Goal: Task Accomplishment & Management: Complete application form

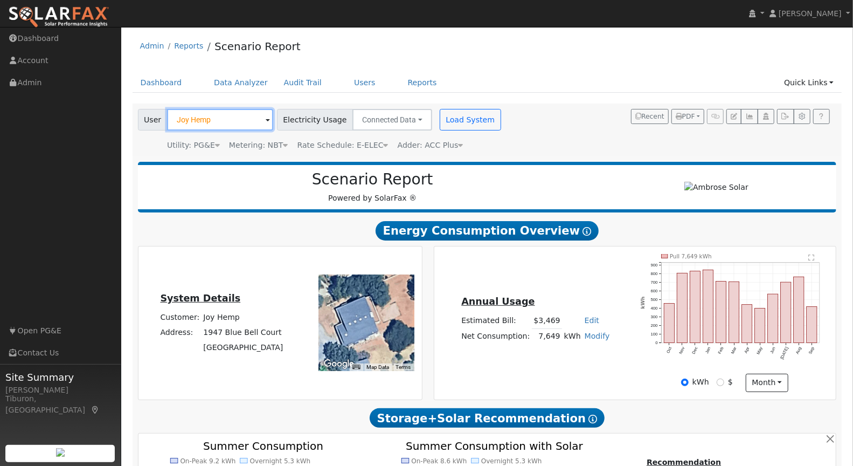
click at [217, 117] on input "Joy Hemp" at bounding box center [220, 120] width 106 height 22
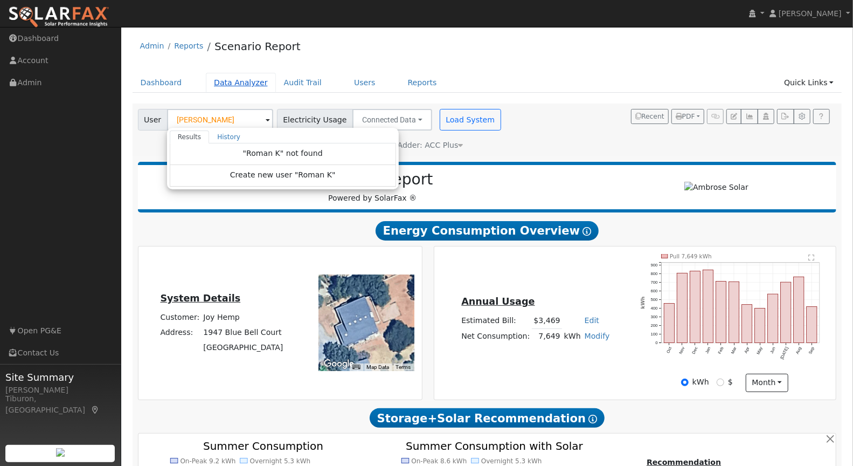
click at [243, 81] on link "Data Analyzer" at bounding box center [241, 83] width 70 height 20
type input "Joy Hemp"
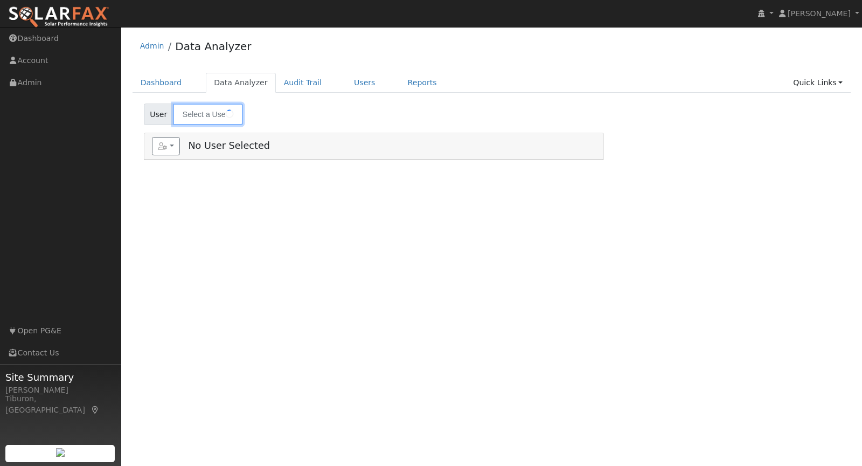
type input "Brooks Whitehead"
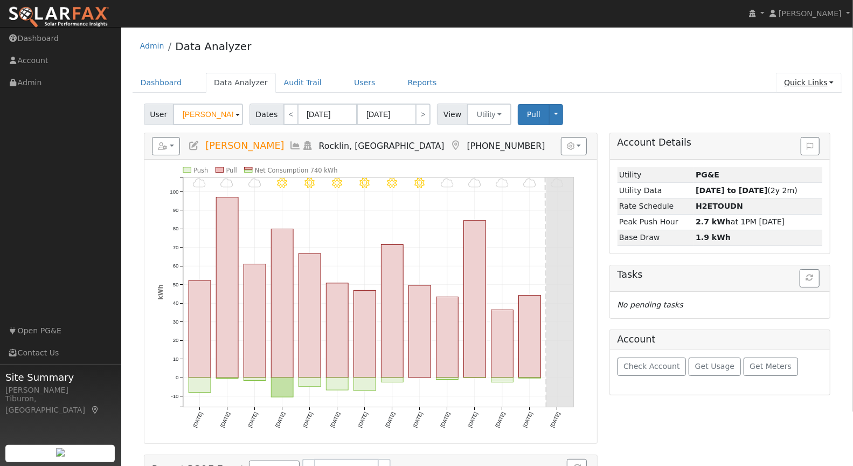
click at [814, 83] on link "Quick Links" at bounding box center [809, 83] width 66 height 20
click at [800, 104] on link "Quick Add" at bounding box center [786, 105] width 109 height 15
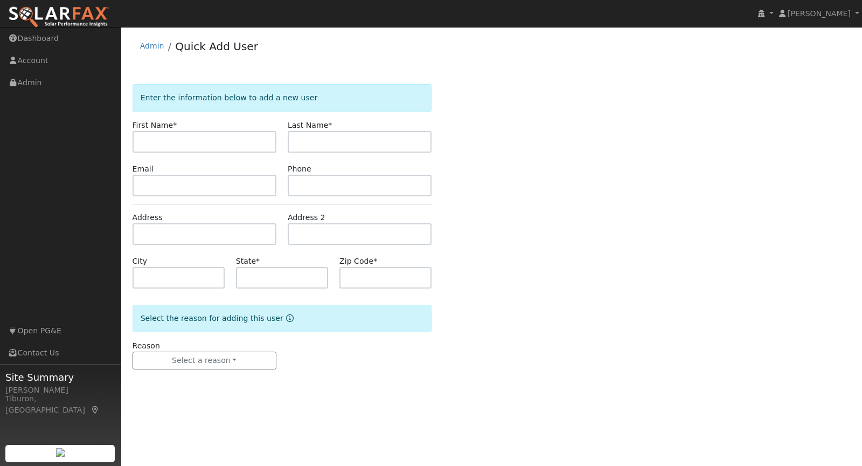
click at [219, 142] on input "text" at bounding box center [205, 142] width 144 height 22
type input "Roman"
click at [353, 138] on input "text" at bounding box center [360, 142] width 144 height 22
click at [362, 148] on input "text" at bounding box center [360, 142] width 144 height 22
paste input "[PERSON_NAME]"
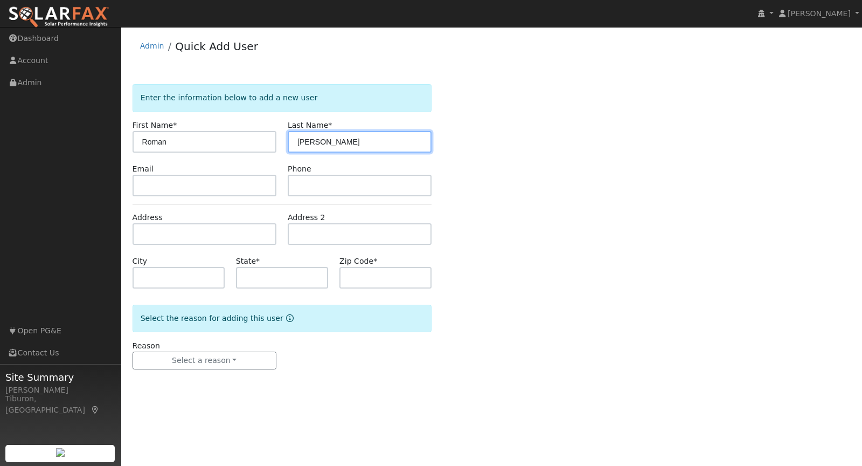
drag, startPoint x: 325, startPoint y: 140, endPoint x: 227, endPoint y: 144, distance: 97.6
click at [228, 144] on div "First Name * Roman Last Name * Roman Khromenko" at bounding box center [282, 136] width 311 height 33
type input "Khromenko"
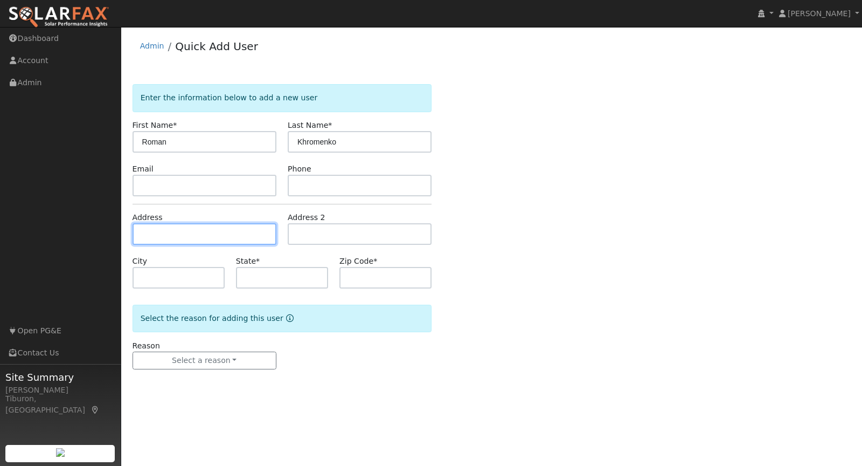
click at [191, 229] on input "text" at bounding box center [205, 234] width 144 height 22
paste input "[STREET_ADDRESS]"
type input "[STREET_ADDRESS]"
type input "Elk Grove"
type input "CA"
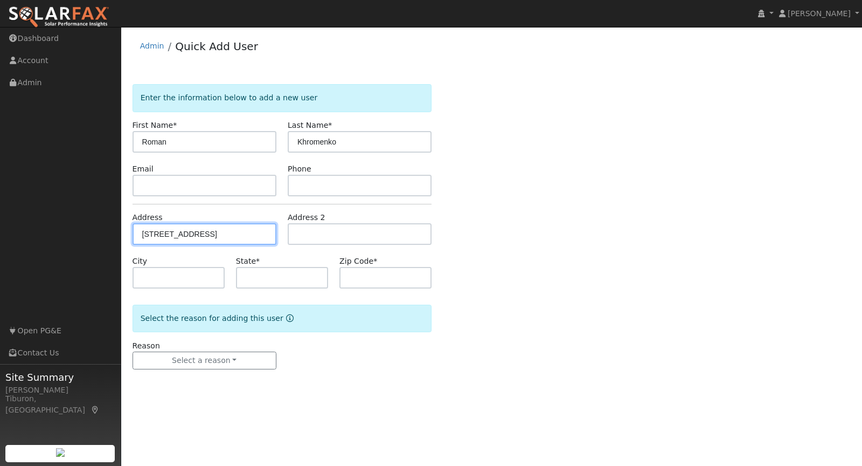
type input "95758"
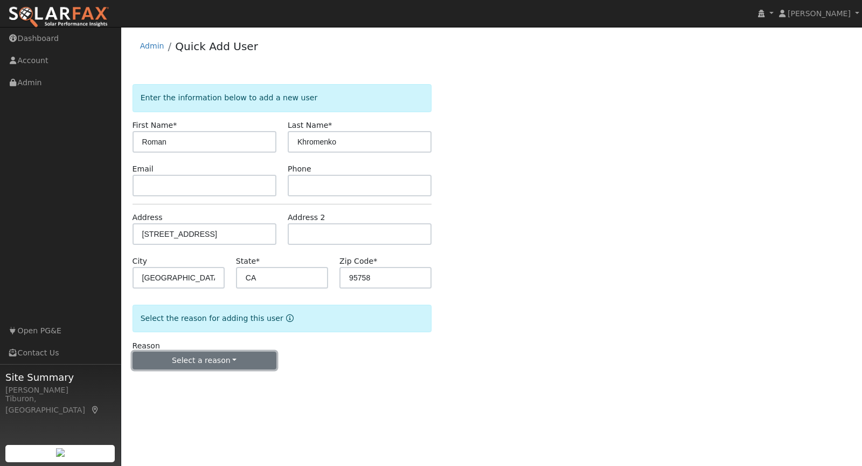
click at [214, 353] on button "Select a reason" at bounding box center [205, 360] width 144 height 18
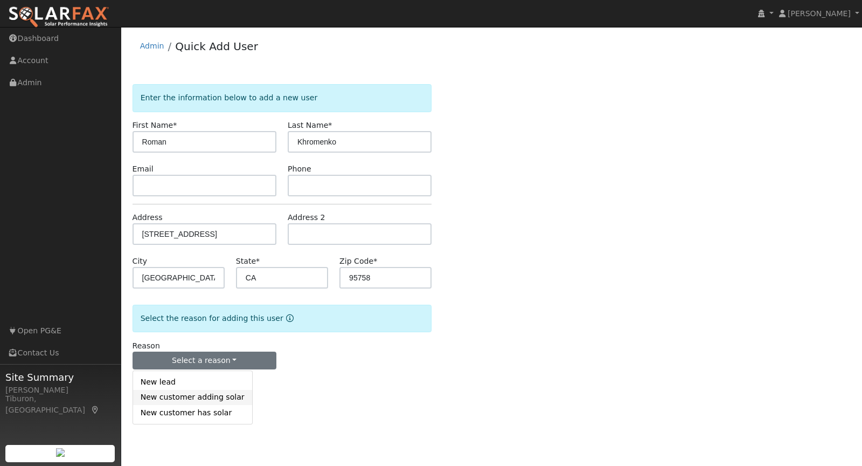
click at [218, 397] on link "New customer adding solar" at bounding box center [192, 397] width 119 height 15
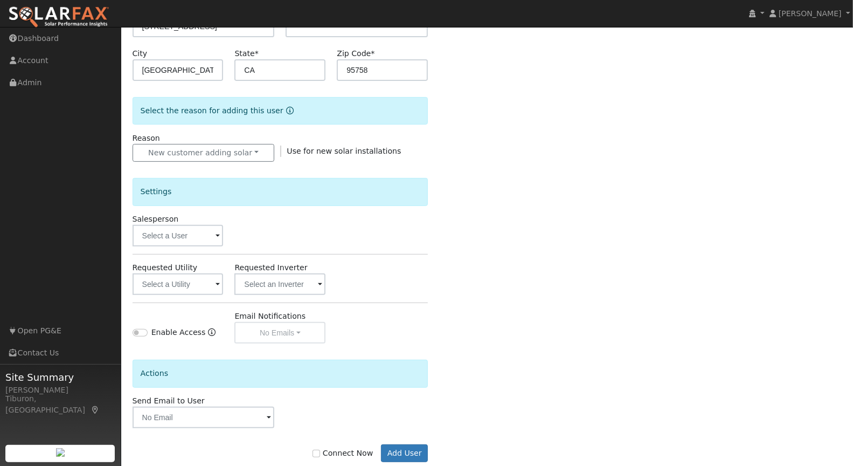
scroll to position [217, 0]
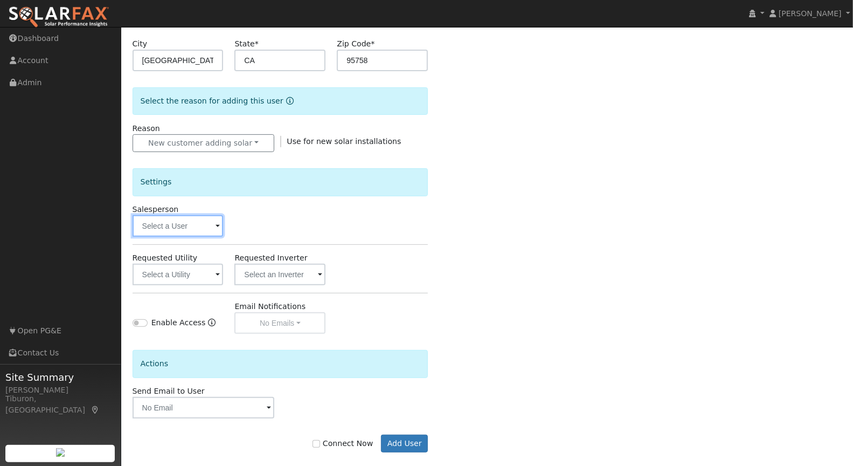
click at [157, 226] on input "text" at bounding box center [178, 226] width 91 height 22
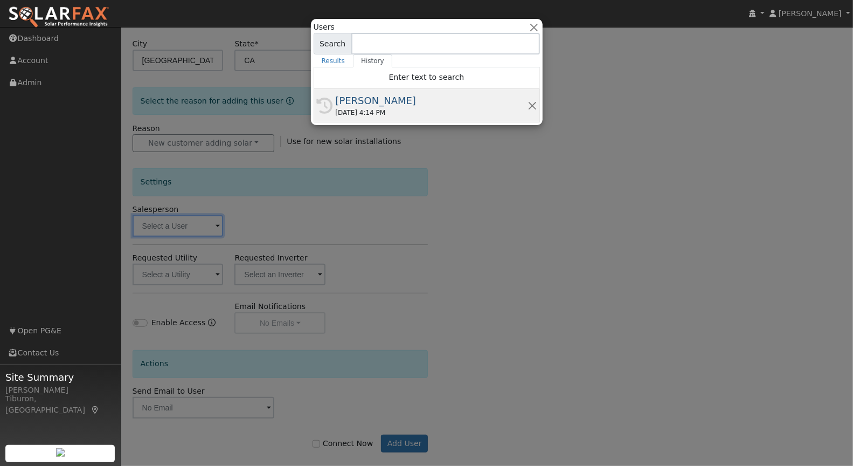
click at [370, 110] on div "09/29/2025 4:14 PM" at bounding box center [432, 113] width 192 height 10
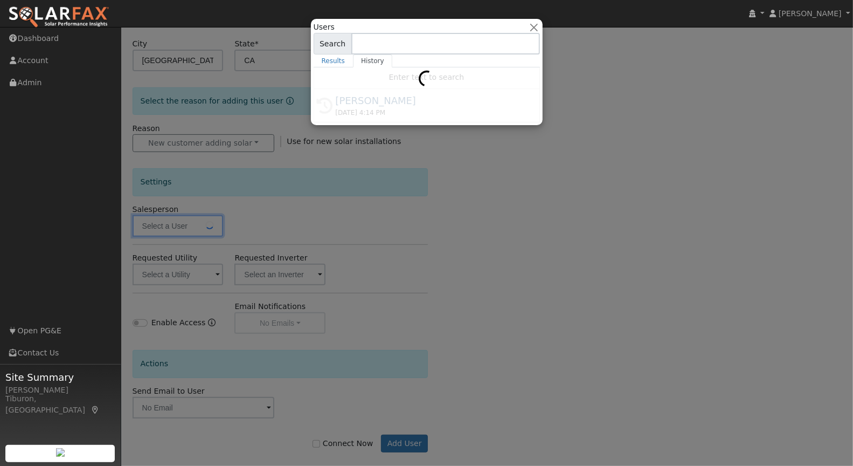
type input "[PERSON_NAME]"
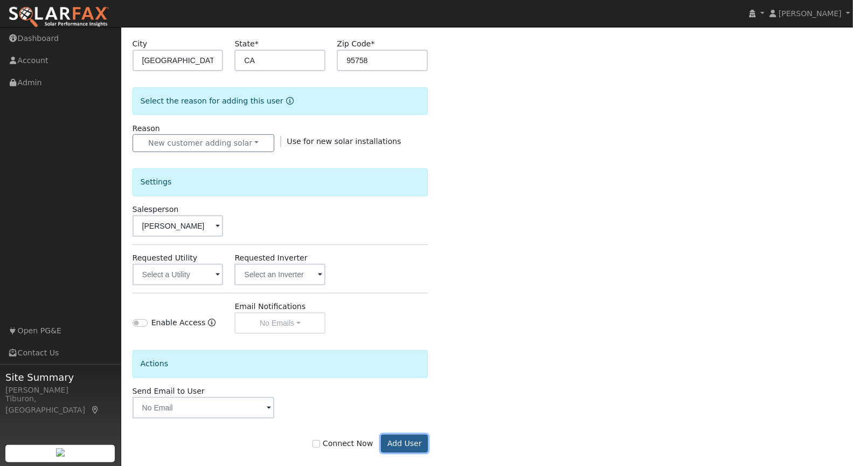
click at [408, 446] on button "Add User" at bounding box center [404, 443] width 47 height 18
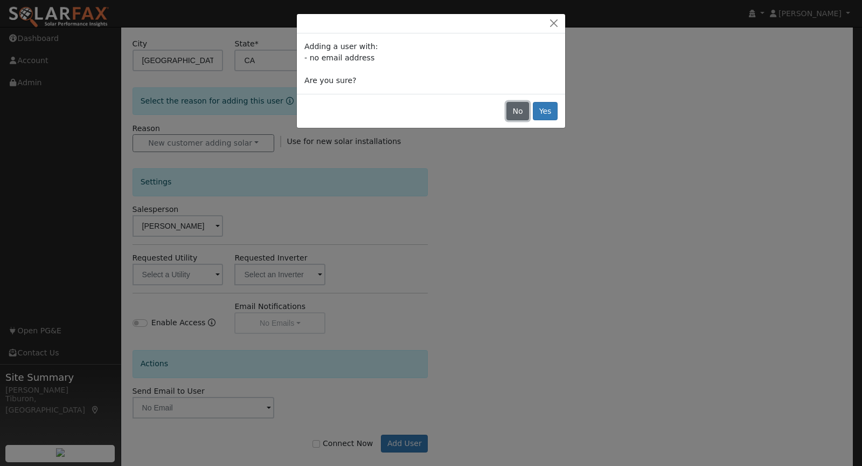
click at [513, 108] on button "No" at bounding box center [517, 111] width 23 height 18
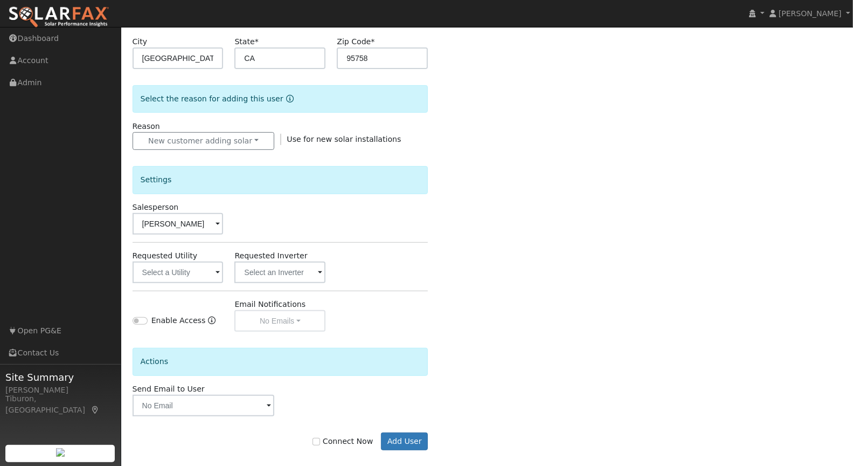
scroll to position [219, 0]
click at [199, 277] on input "text" at bounding box center [178, 272] width 91 height 22
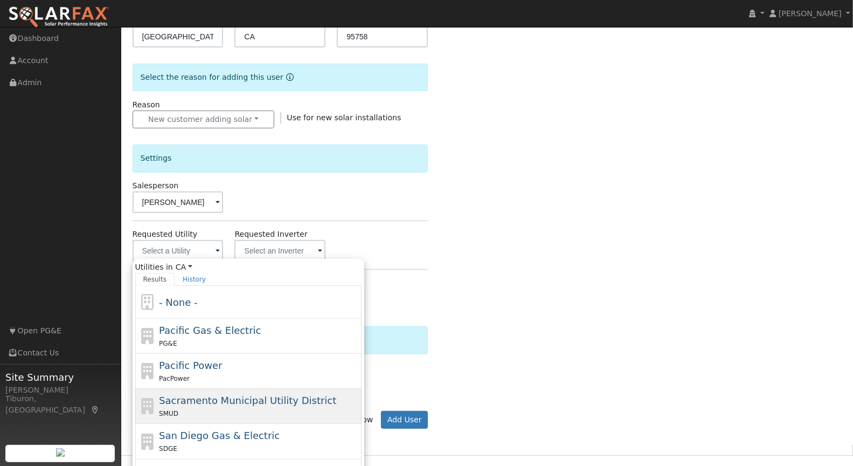
click at [259, 407] on div "SMUD" at bounding box center [259, 412] width 200 height 11
type input "Sacramento Municipal Utility District"
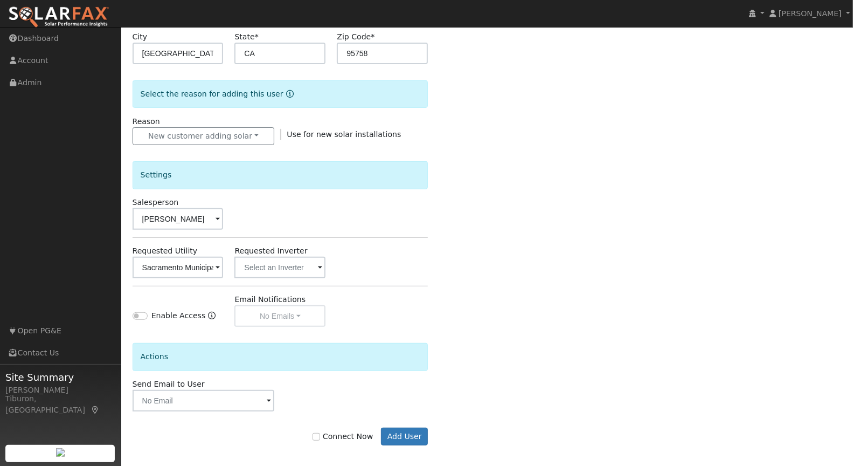
scroll to position [224, 0]
click at [413, 439] on button "Add User" at bounding box center [404, 436] width 47 height 18
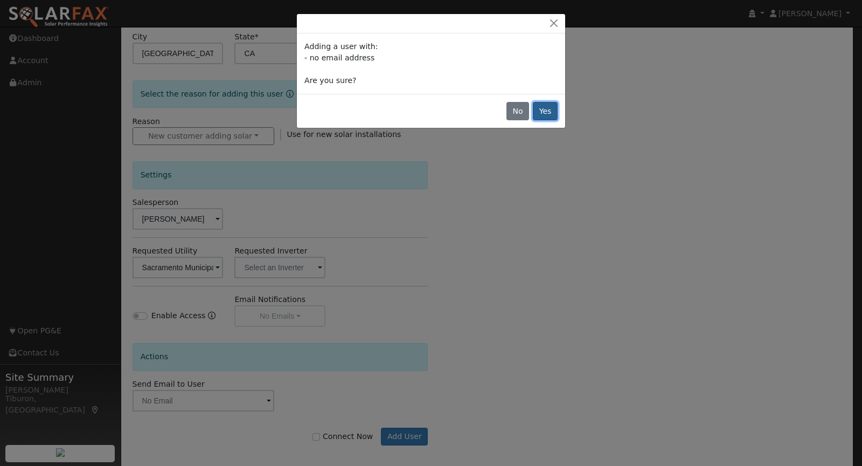
click at [547, 105] on button "Yes" at bounding box center [545, 111] width 25 height 18
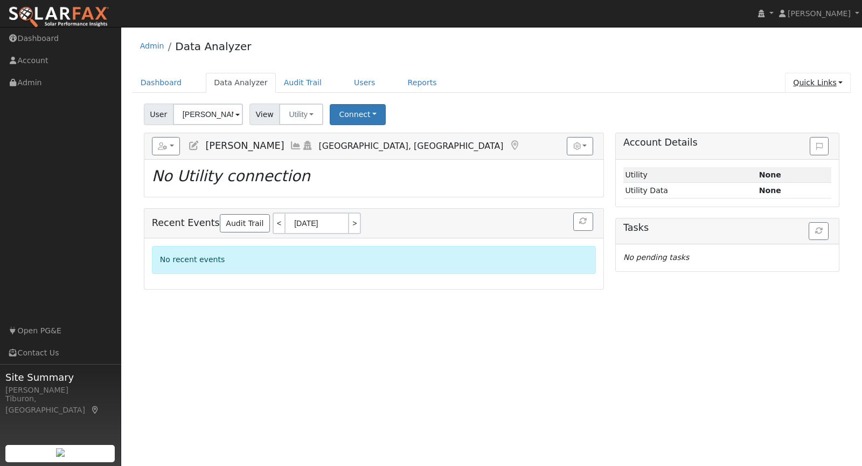
click at [813, 81] on link "Quick Links" at bounding box center [818, 83] width 66 height 20
click at [802, 146] on link "Run a Scenario Report" at bounding box center [795, 143] width 109 height 15
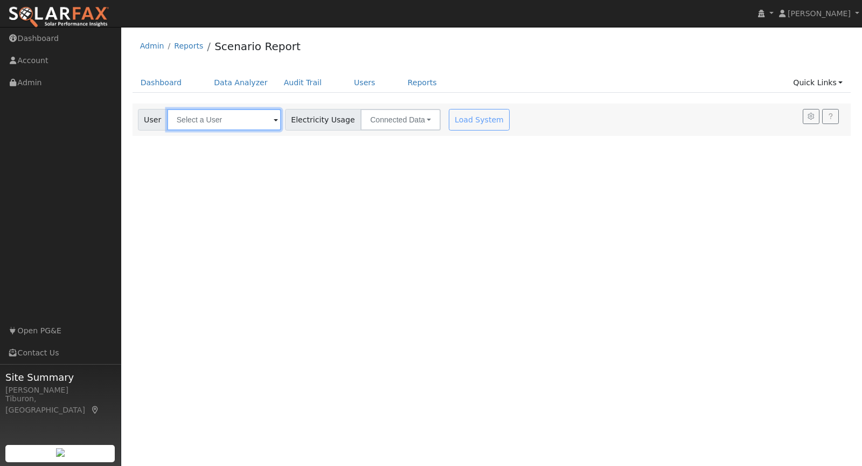
click at [198, 114] on input "text" at bounding box center [224, 120] width 114 height 22
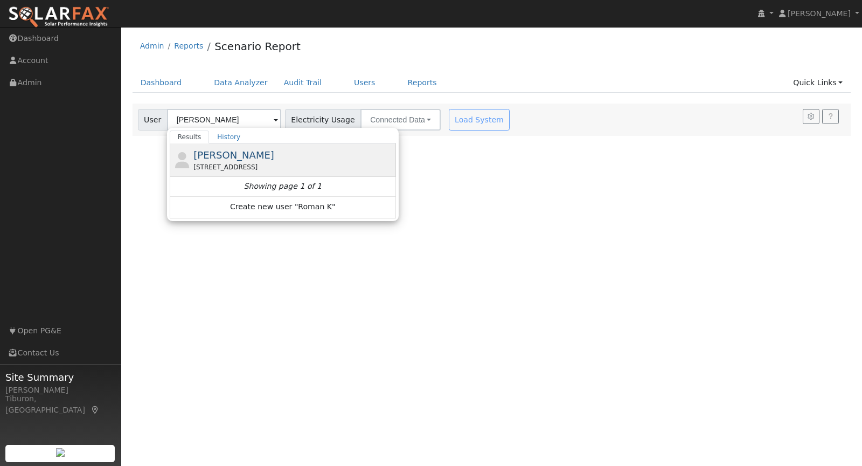
click at [267, 157] on span "[PERSON_NAME]" at bounding box center [233, 154] width 81 height 11
type input "[PERSON_NAME]"
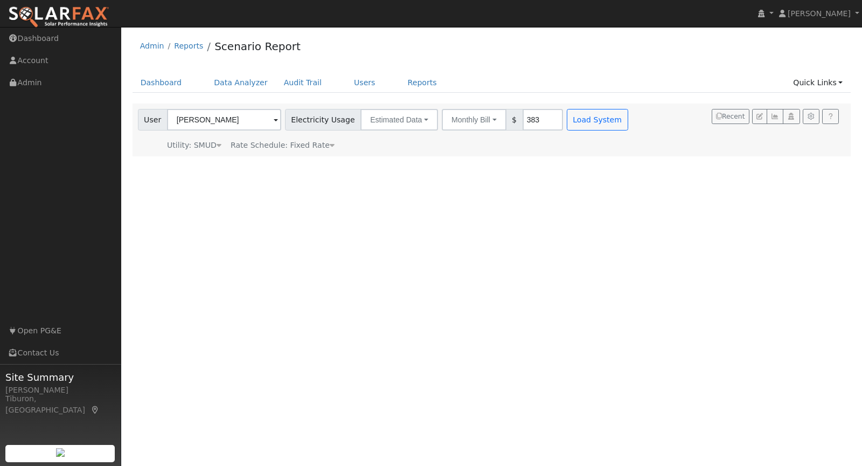
click at [301, 147] on span "Rate Schedule: Fixed Rate" at bounding box center [283, 145] width 104 height 9
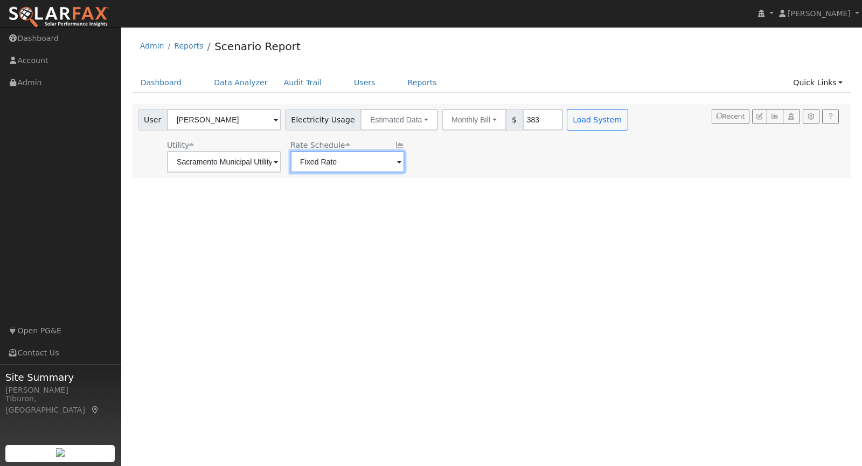
click at [322, 165] on input "Fixed Rate" at bounding box center [347, 162] width 114 height 22
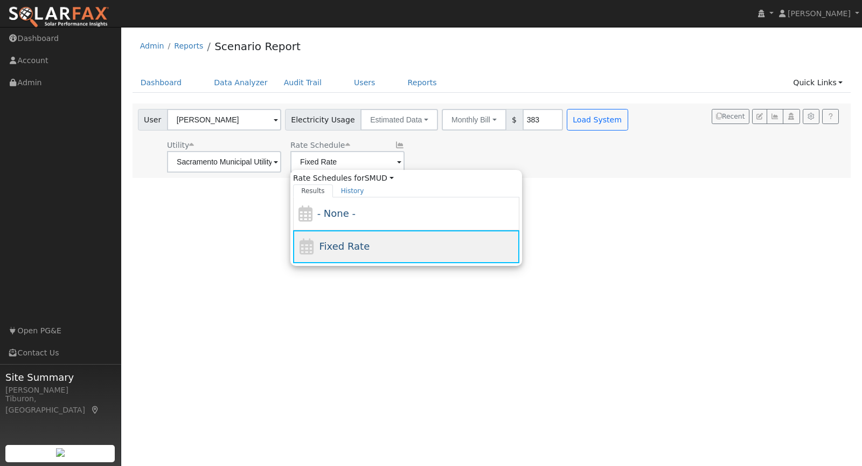
click at [335, 249] on span "Fixed Rate" at bounding box center [345, 245] width 51 height 11
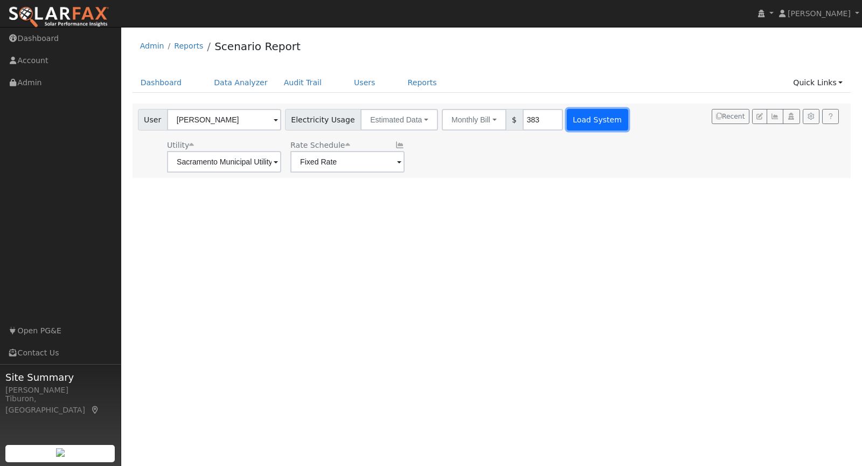
click at [573, 121] on button "Load System" at bounding box center [597, 120] width 61 height 22
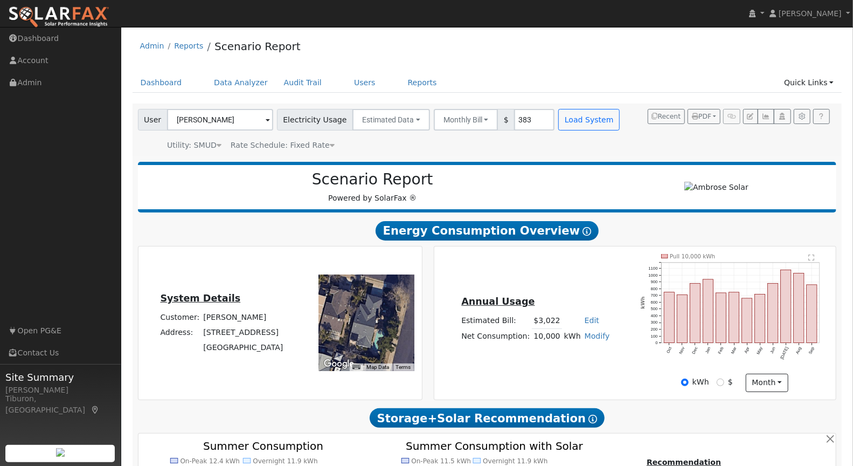
click at [587, 317] on link "Edit" at bounding box center [592, 320] width 15 height 9
type input "2400"
click at [582, 287] on div "Annual Usage Estimated Bill: $2,400 Edit Estimated Bill $ 2400 Annual Net Consu…" at bounding box center [635, 323] width 398 height 138
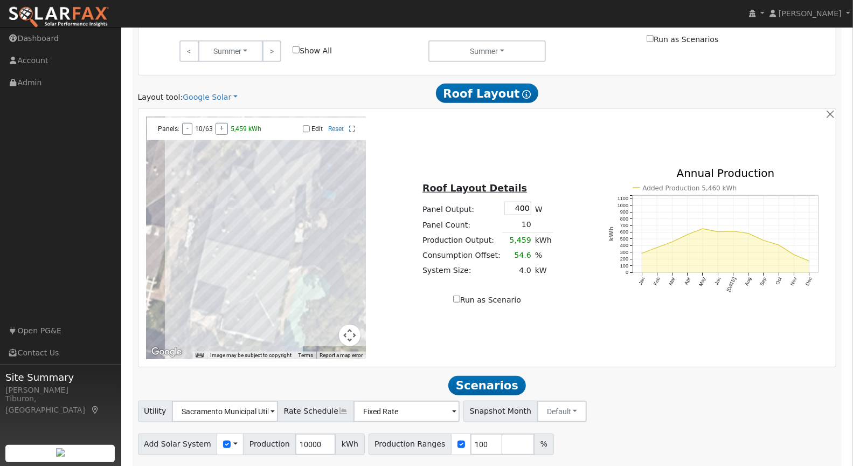
scroll to position [572, 0]
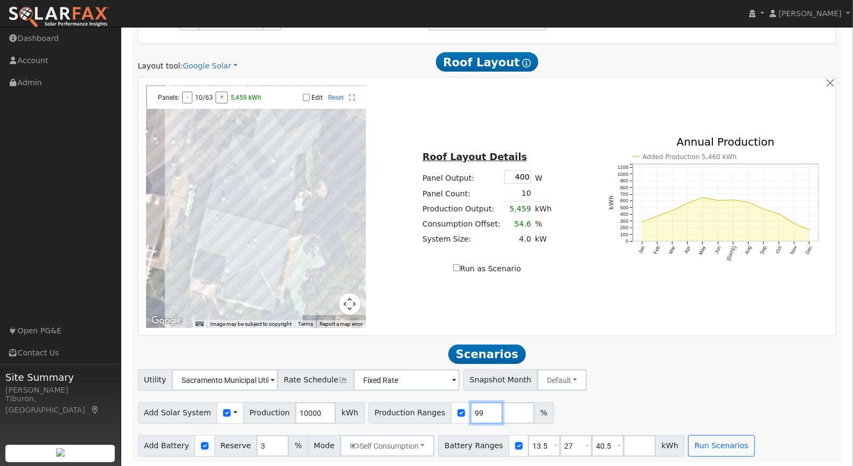
click at [475, 412] on input "99" at bounding box center [486, 413] width 32 height 22
drag, startPoint x: 471, startPoint y: 410, endPoint x: 439, endPoint y: 407, distance: 31.9
click at [439, 407] on div "Production Ranges 99 %" at bounding box center [461, 413] width 185 height 22
type input "93"
drag, startPoint x: 591, startPoint y: 445, endPoint x: 582, endPoint y: 443, distance: 9.3
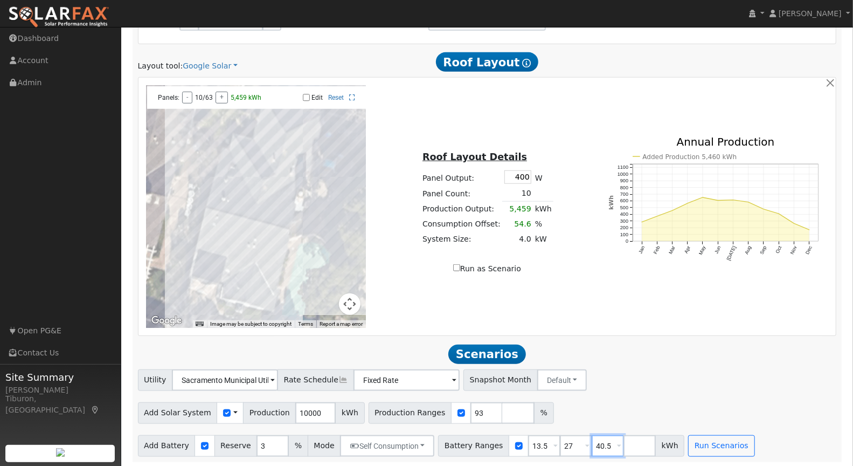
click at [592, 443] on input "40.5" at bounding box center [608, 446] width 32 height 22
click at [669, 445] on button "Run Scenarios" at bounding box center [689, 446] width 66 height 22
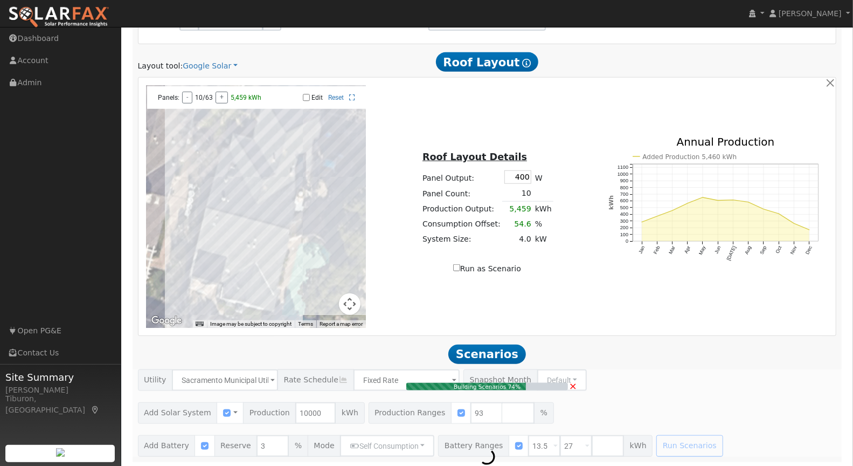
type input "6.2"
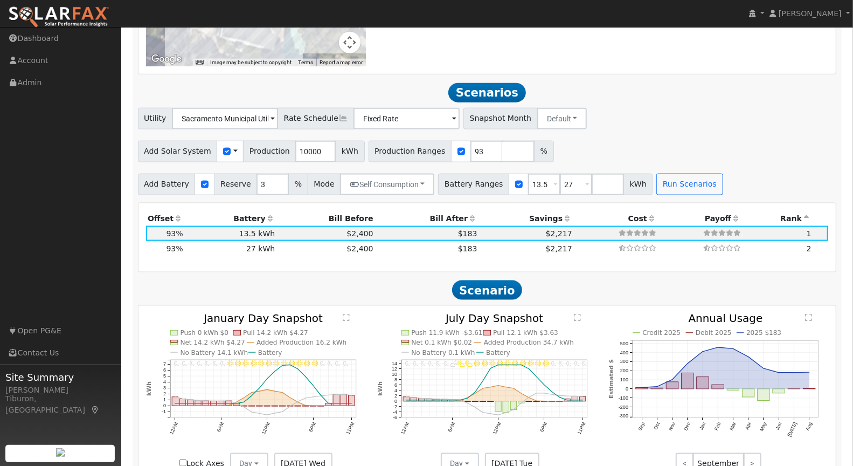
scroll to position [793, 0]
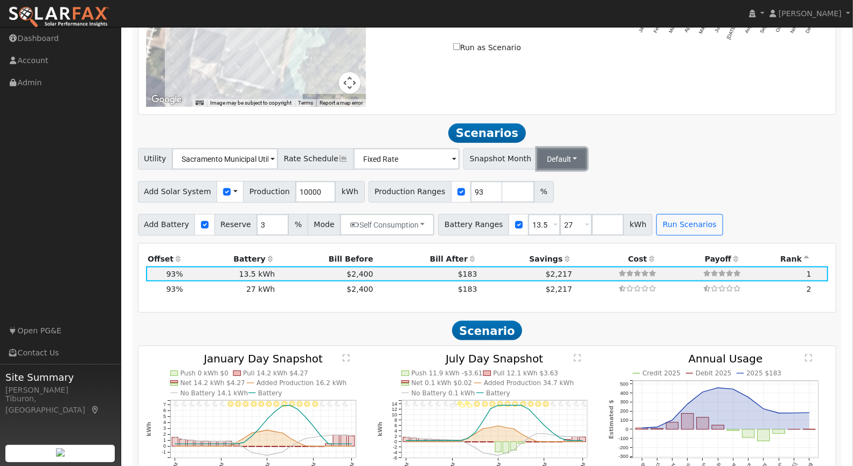
click at [543, 155] on button "Default" at bounding box center [562, 159] width 50 height 22
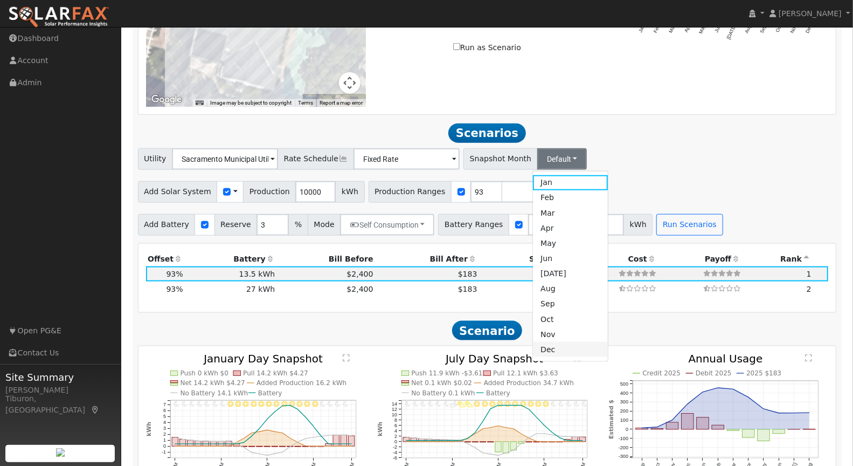
click at [550, 346] on link "Dec" at bounding box center [570, 349] width 75 height 15
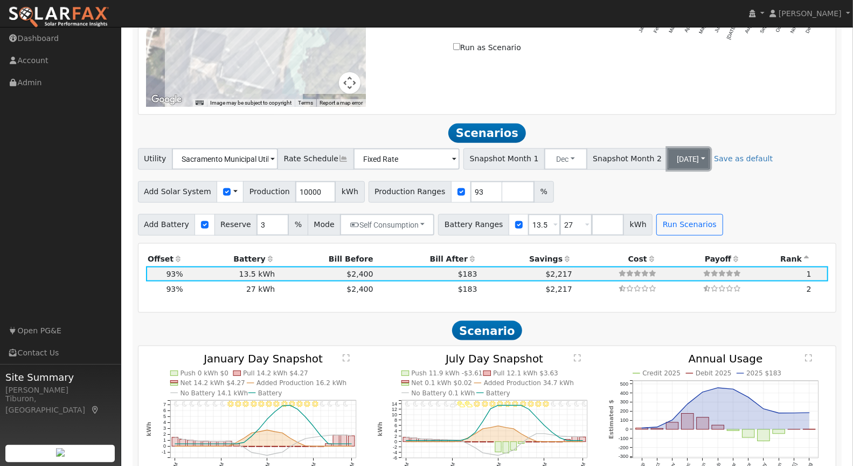
click at [668, 154] on button "[DATE]" at bounding box center [689, 159] width 43 height 22
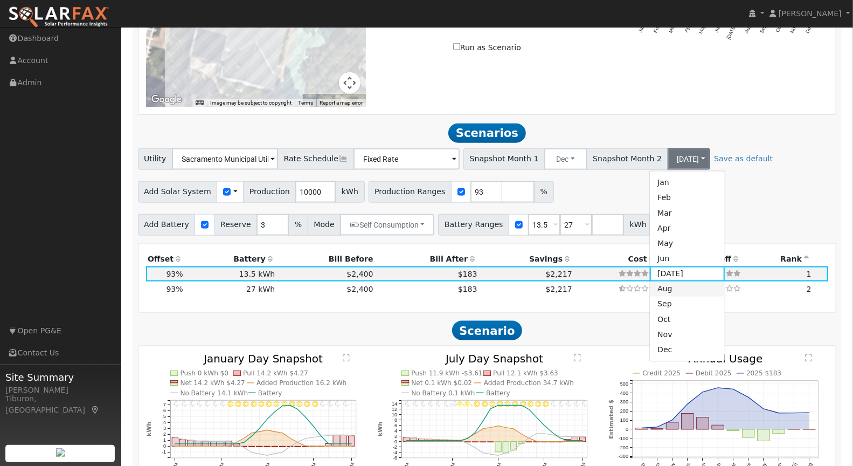
click at [661, 290] on link "Aug" at bounding box center [687, 288] width 75 height 15
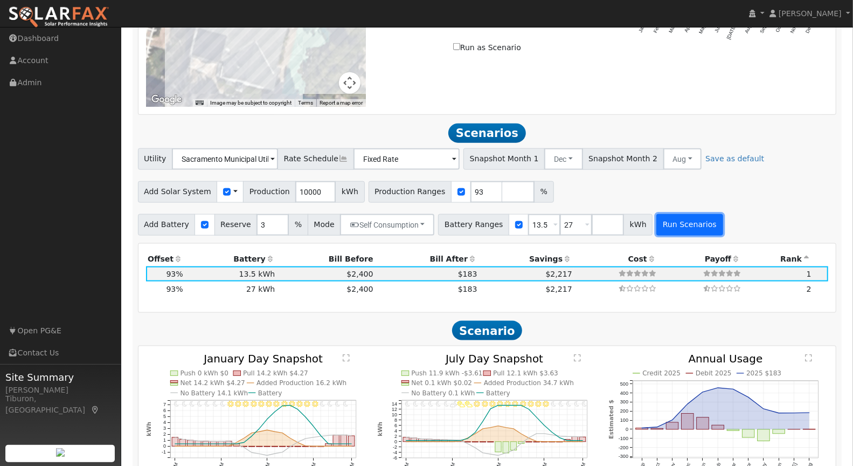
click at [682, 221] on button "Run Scenarios" at bounding box center [689, 225] width 66 height 22
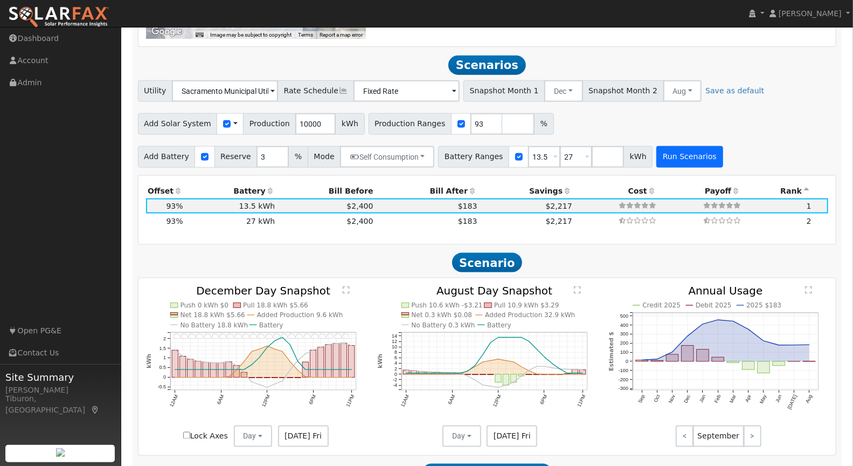
scroll to position [881, 0]
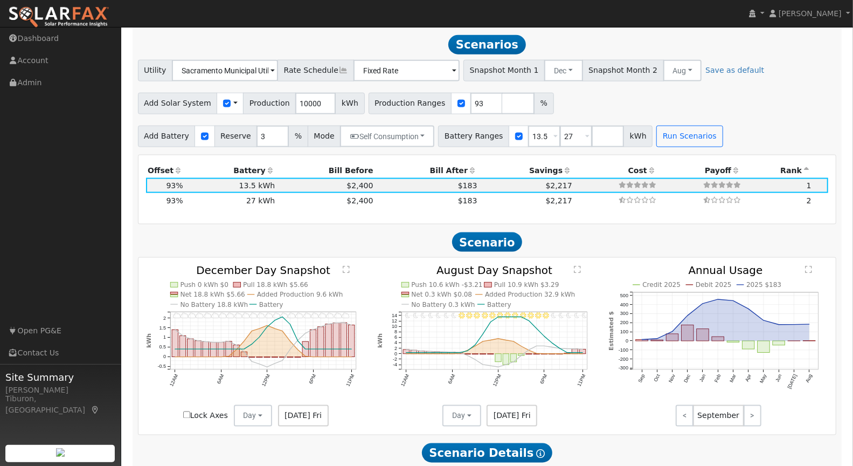
click at [188, 411] on input "Lock Axes" at bounding box center [186, 414] width 7 height 7
checkbox input "true"
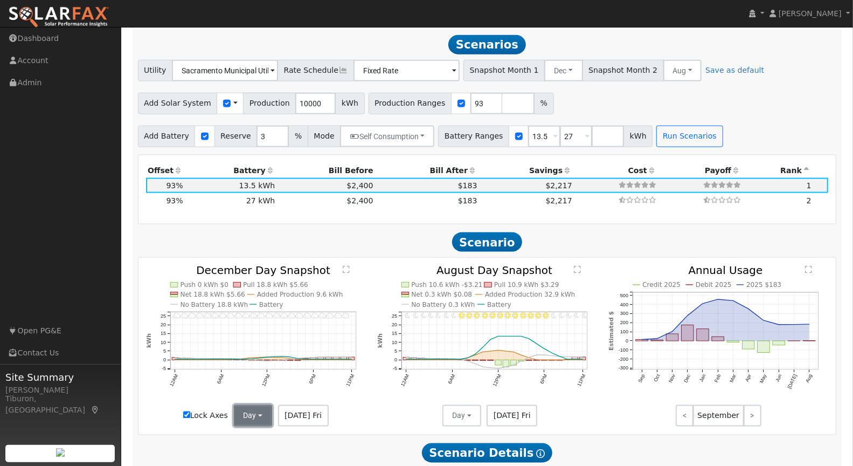
click at [253, 413] on button "Day" at bounding box center [253, 416] width 39 height 22
click at [277, 449] on link "Month Average" at bounding box center [271, 454] width 75 height 15
click at [451, 418] on button "Day" at bounding box center [461, 416] width 39 height 22
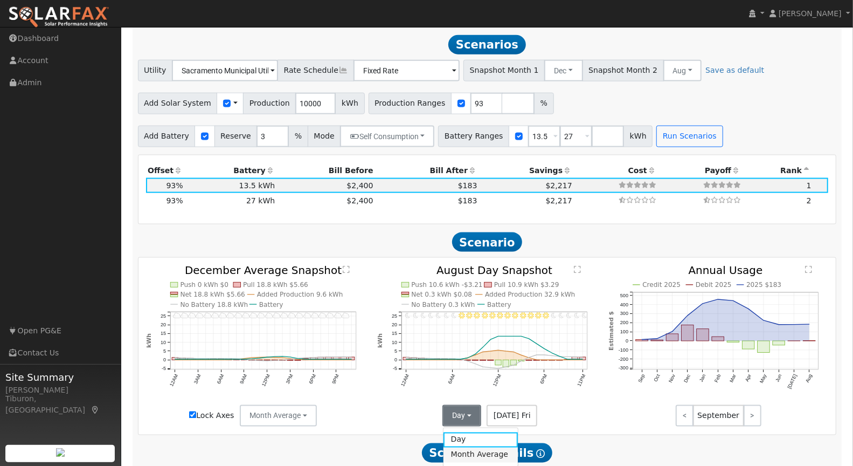
click at [474, 455] on link "Month Average" at bounding box center [480, 454] width 75 height 15
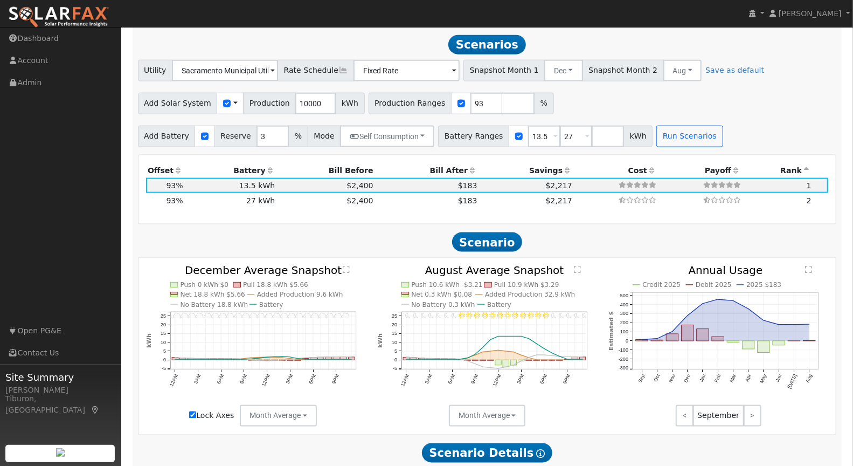
click at [343, 267] on text "" at bounding box center [346, 270] width 7 height 8
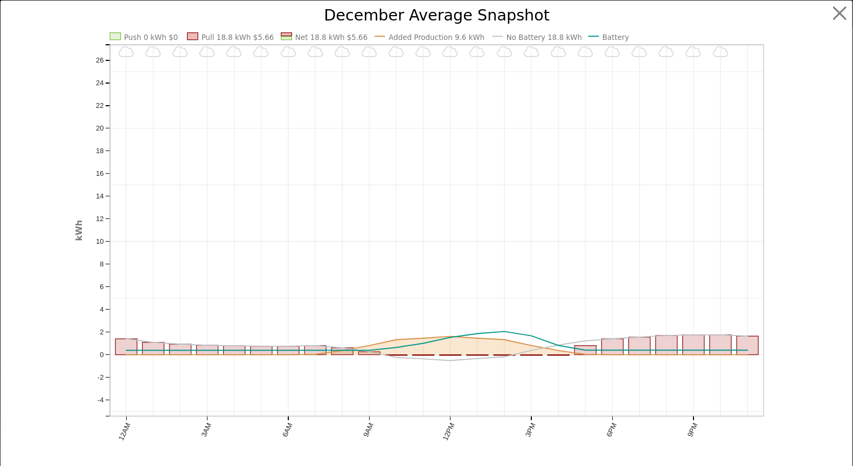
scroll to position [885, 0]
click at [844, 14] on button "button" at bounding box center [849, 13] width 20 height 20
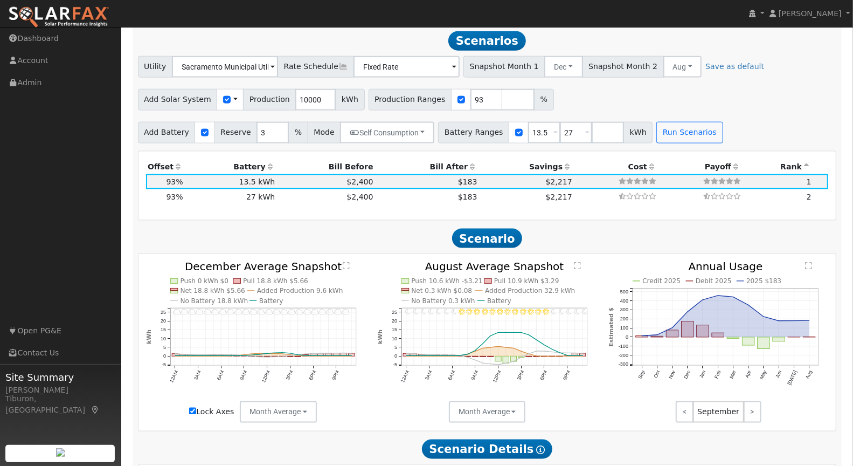
click at [579, 263] on text "" at bounding box center [577, 266] width 7 height 8
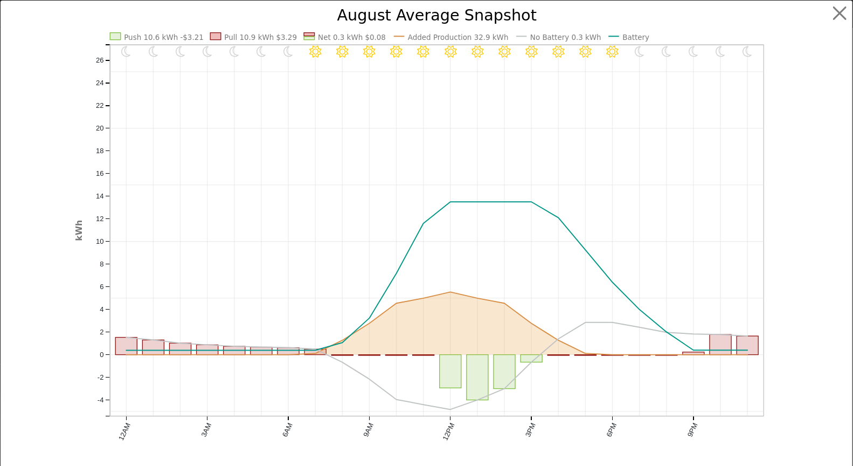
scroll to position [888, 0]
click at [839, 12] on button "button" at bounding box center [849, 13] width 20 height 20
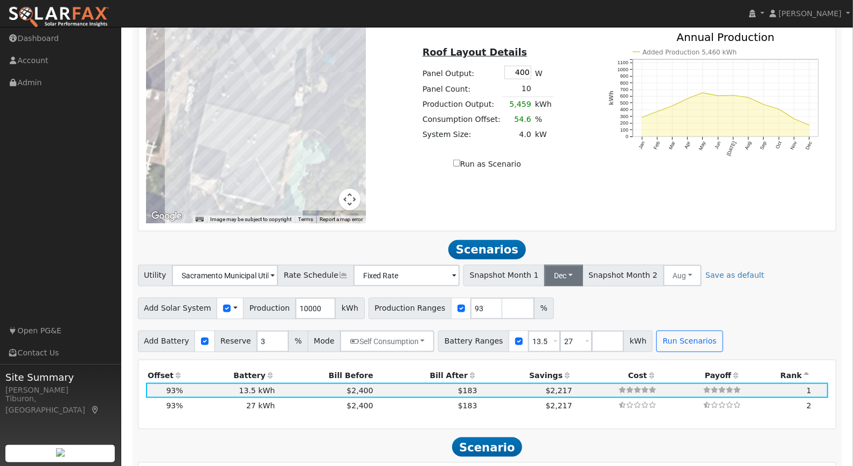
scroll to position [733, 0]
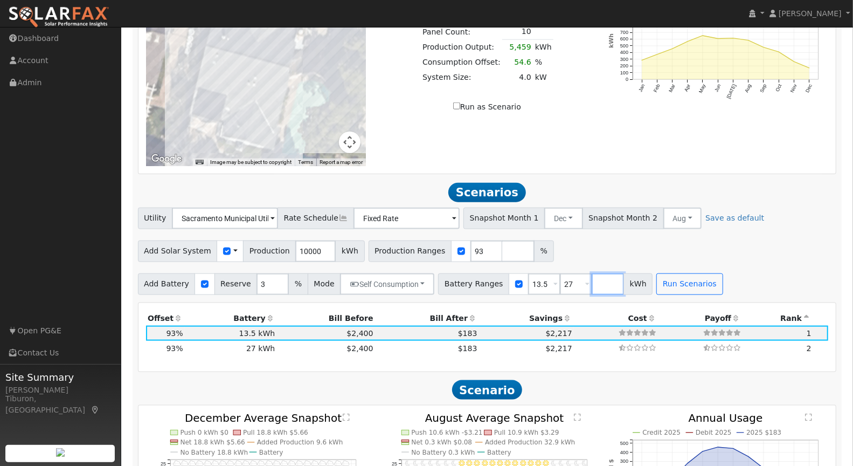
click at [592, 282] on input "number" at bounding box center [608, 284] width 32 height 22
type input "0"
type input "13.5"
type input "27"
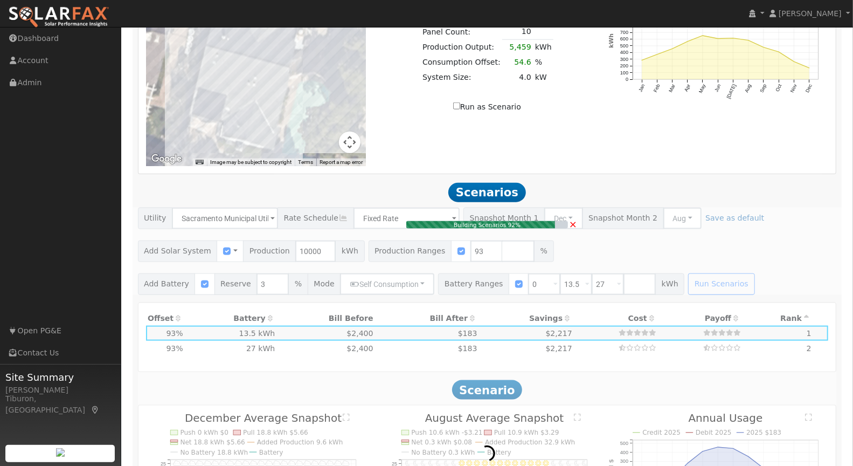
type input "$6,510"
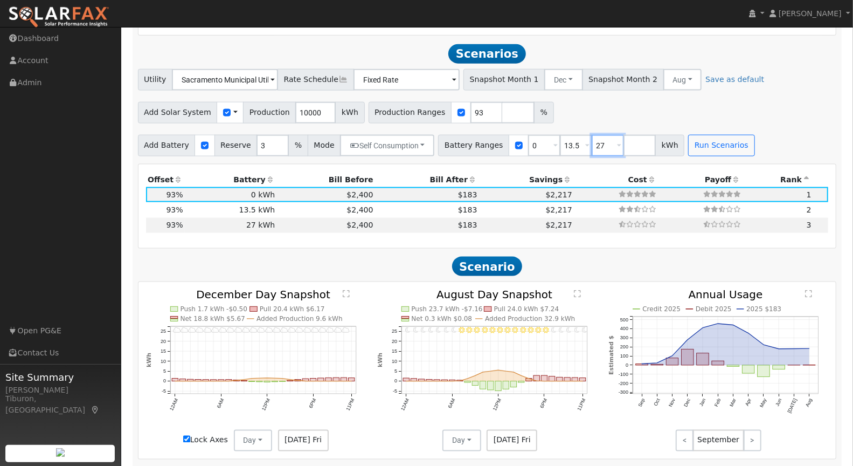
scroll to position [881, 0]
